Goal: Task Accomplishment & Management: Manage account settings

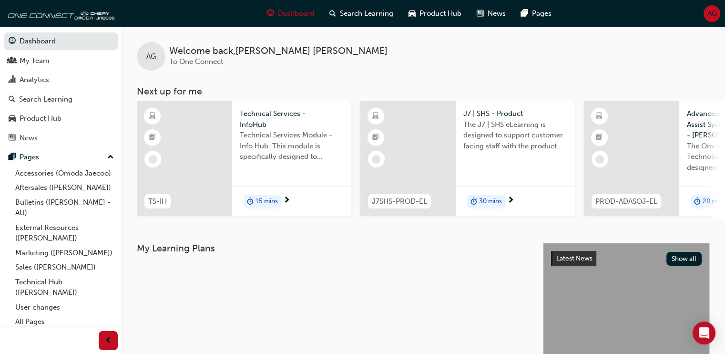
click at [708, 21] on button "AG" at bounding box center [712, 13] width 17 height 17
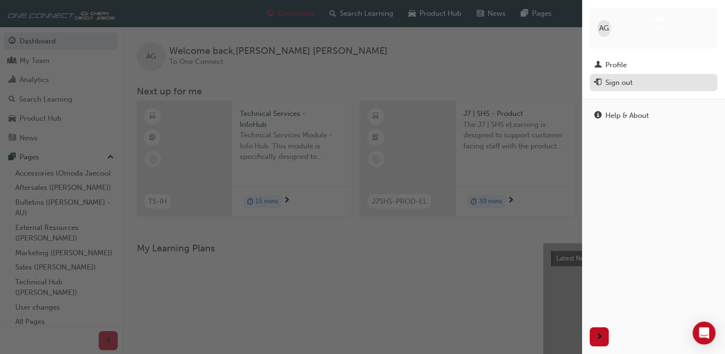
click at [622, 77] on div "Sign out" at bounding box center [619, 82] width 27 height 11
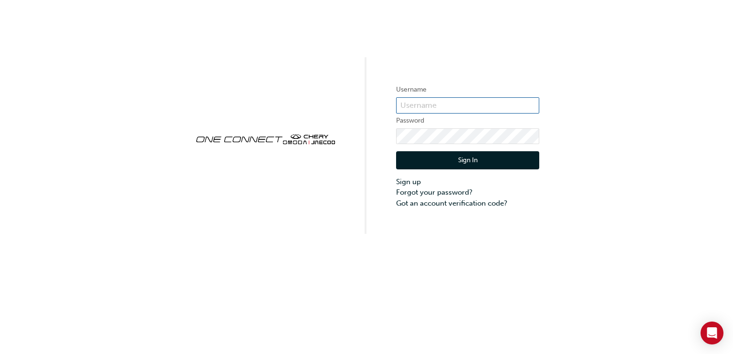
type input "ONE00255"
click at [440, 160] on button "Sign In" at bounding box center [467, 160] width 143 height 18
